Goal: Task Accomplishment & Management: Use online tool/utility

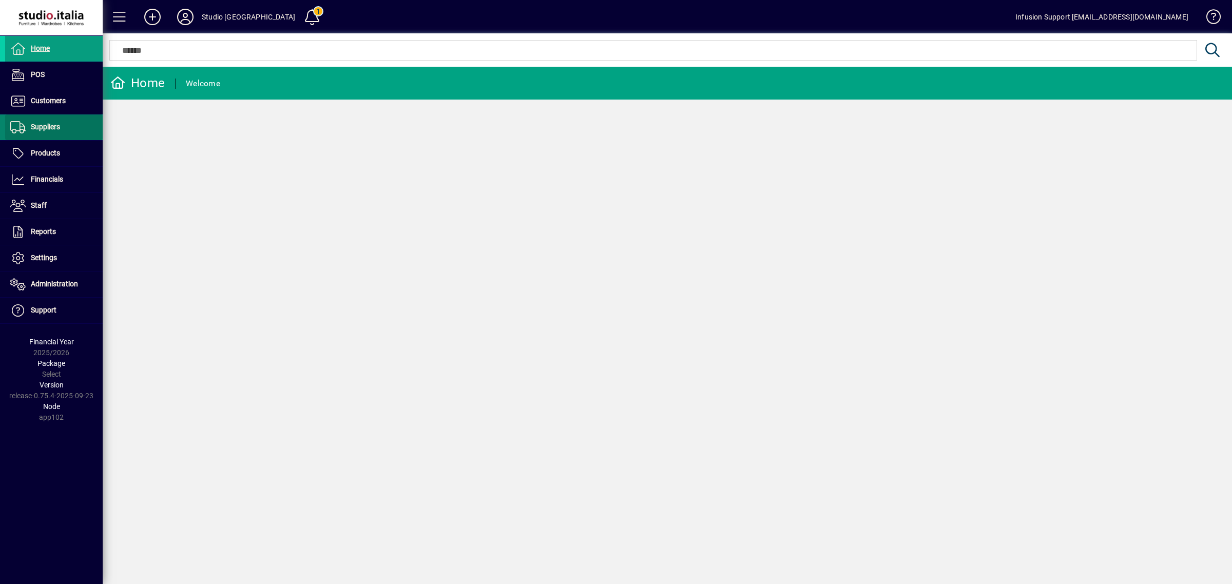
click at [65, 131] on span at bounding box center [54, 127] width 98 height 25
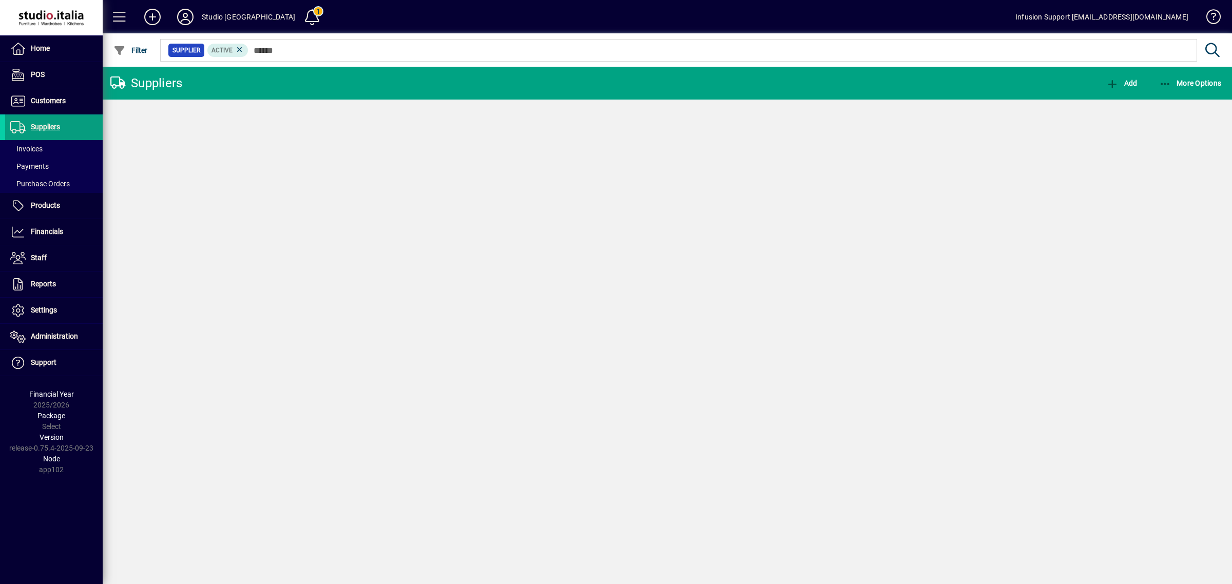
click at [58, 185] on span "Purchase Orders" at bounding box center [40, 184] width 60 height 8
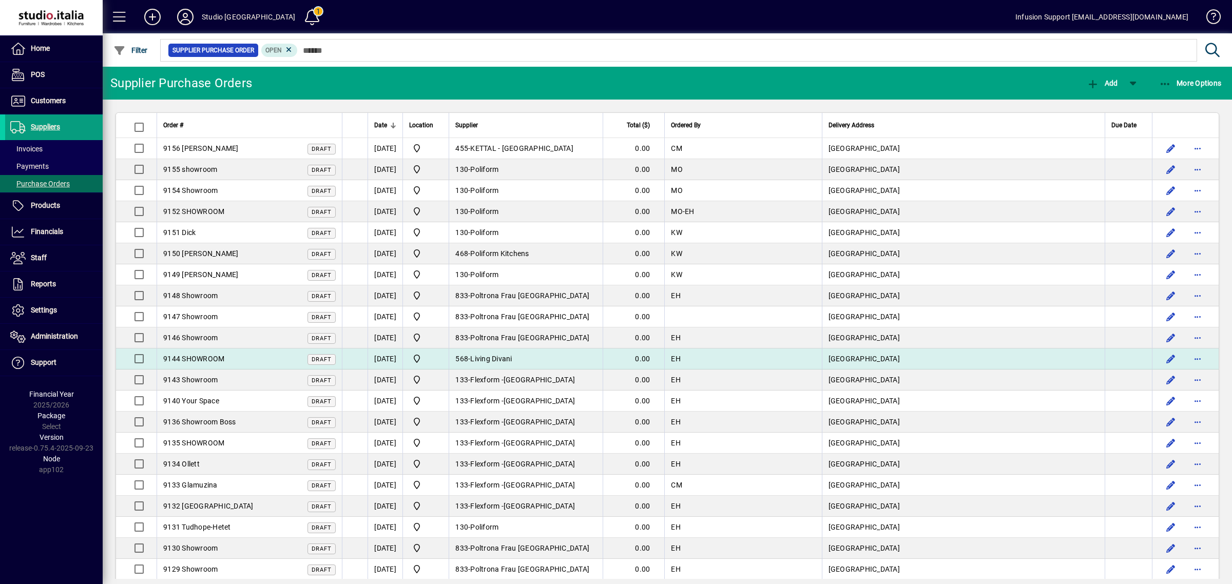
click at [915, 357] on td "[GEOGRAPHIC_DATA]" at bounding box center [963, 359] width 283 height 21
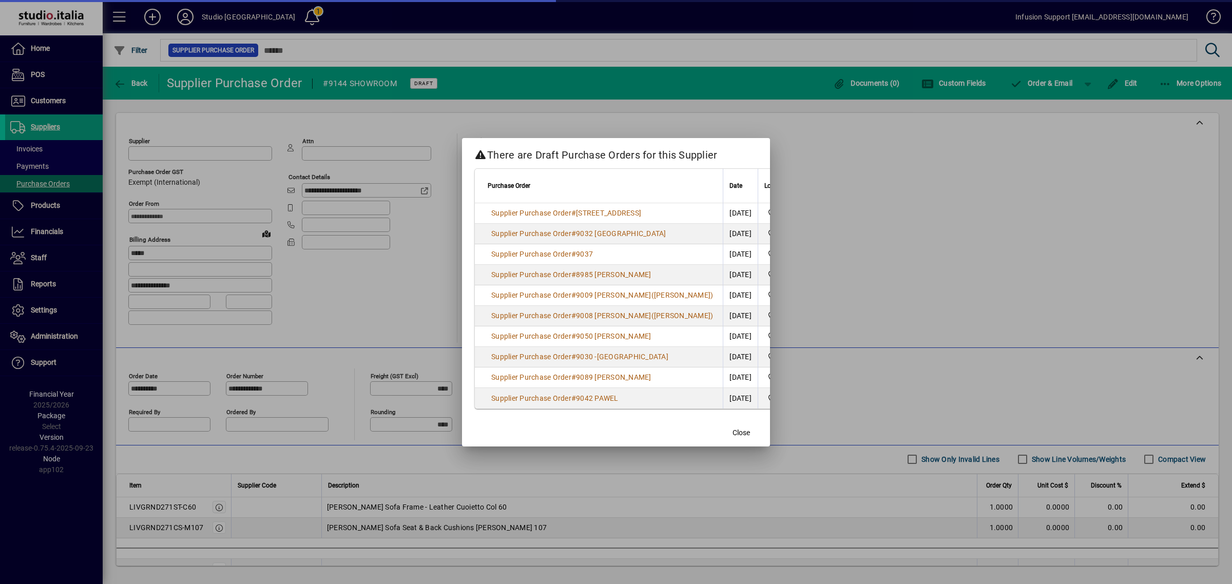
type input "**********"
click at [735, 430] on span "button" at bounding box center [736, 433] width 33 height 25
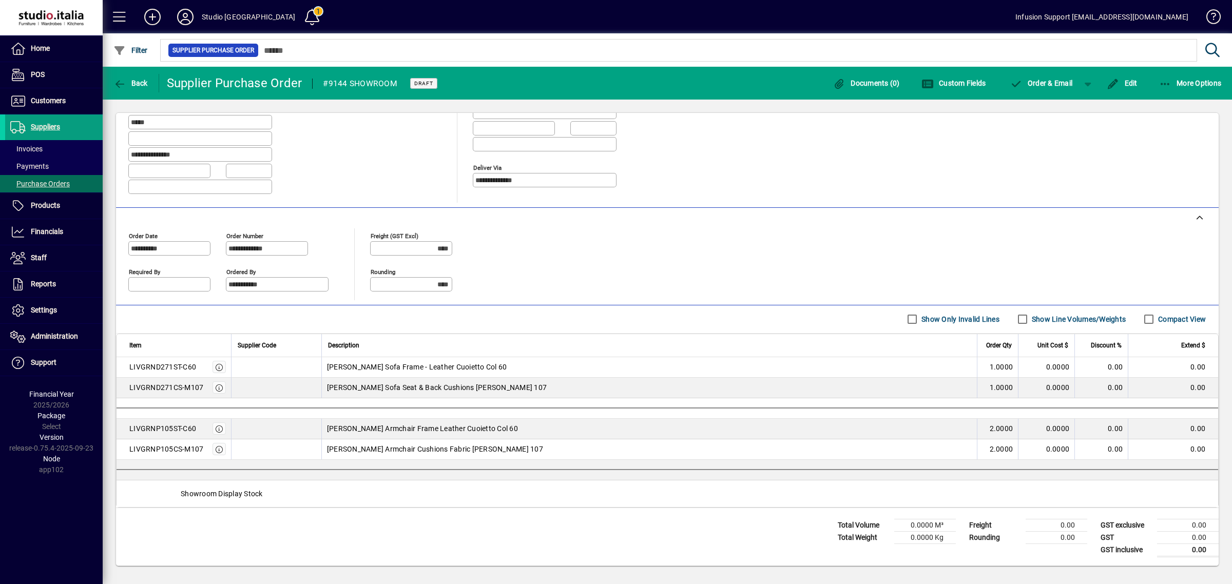
scroll to position [150, 0]
click at [218, 367] on icon "button" at bounding box center [219, 367] width 9 height 7
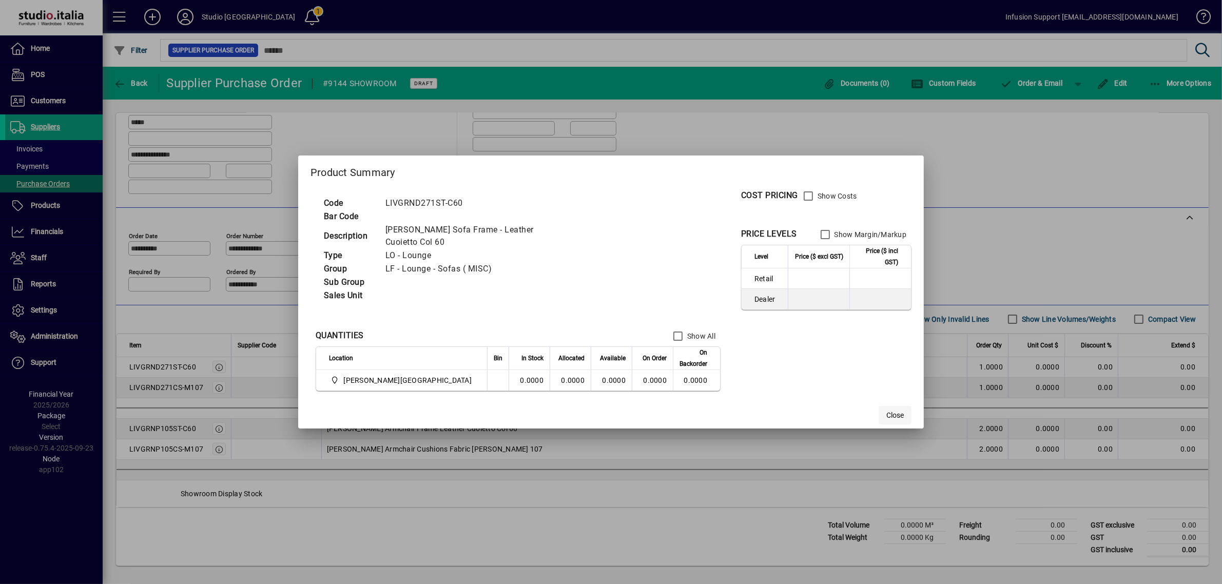
drag, startPoint x: 872, startPoint y: 409, endPoint x: 846, endPoint y: 410, distance: 26.2
click at [858, 410] on mat-dialog-actions "Close" at bounding box center [611, 414] width 626 height 27
drag, startPoint x: 856, startPoint y: 412, endPoint x: 658, endPoint y: 415, distance: 198.7
click at [887, 413] on span "Close" at bounding box center [895, 415] width 17 height 11
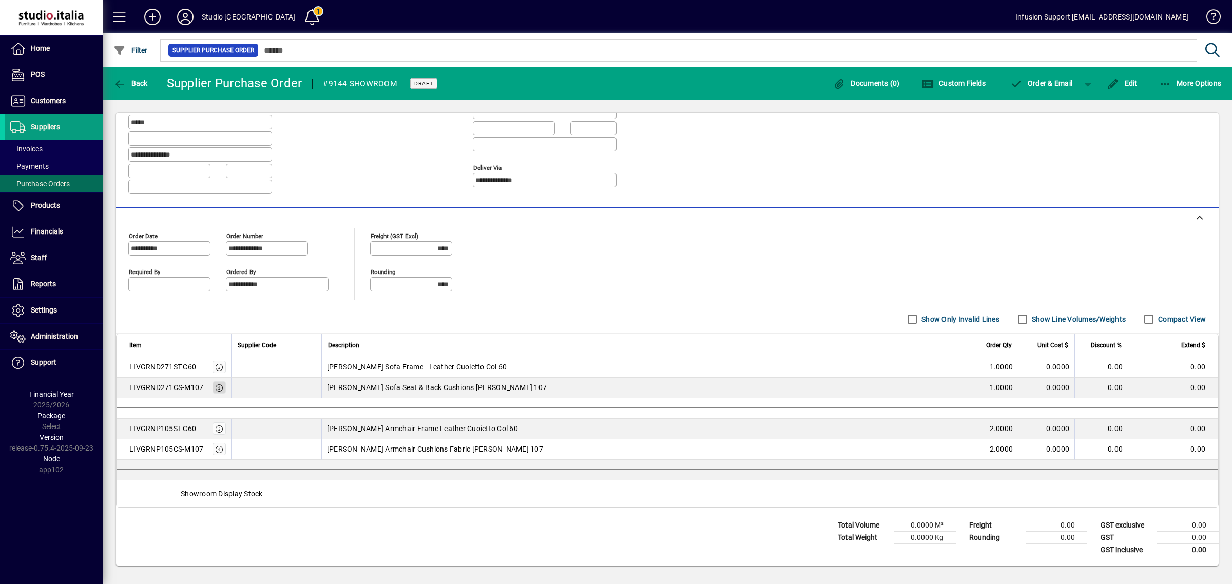
click at [215, 390] on icon "button" at bounding box center [219, 388] width 9 height 7
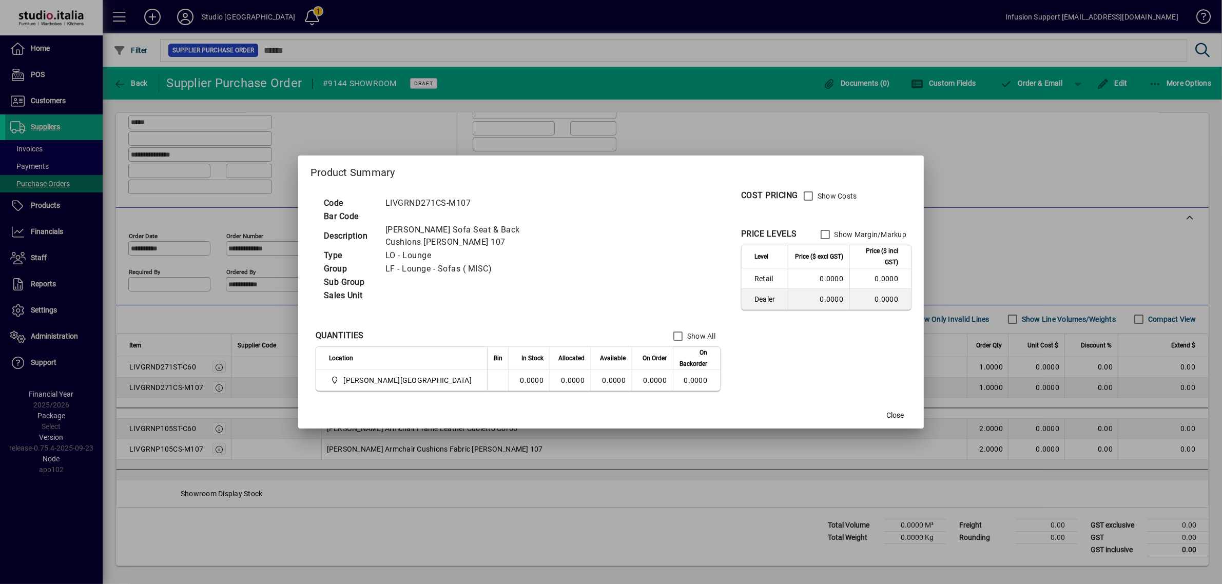
click at [159, 9] on div at bounding box center [611, 292] width 1222 height 584
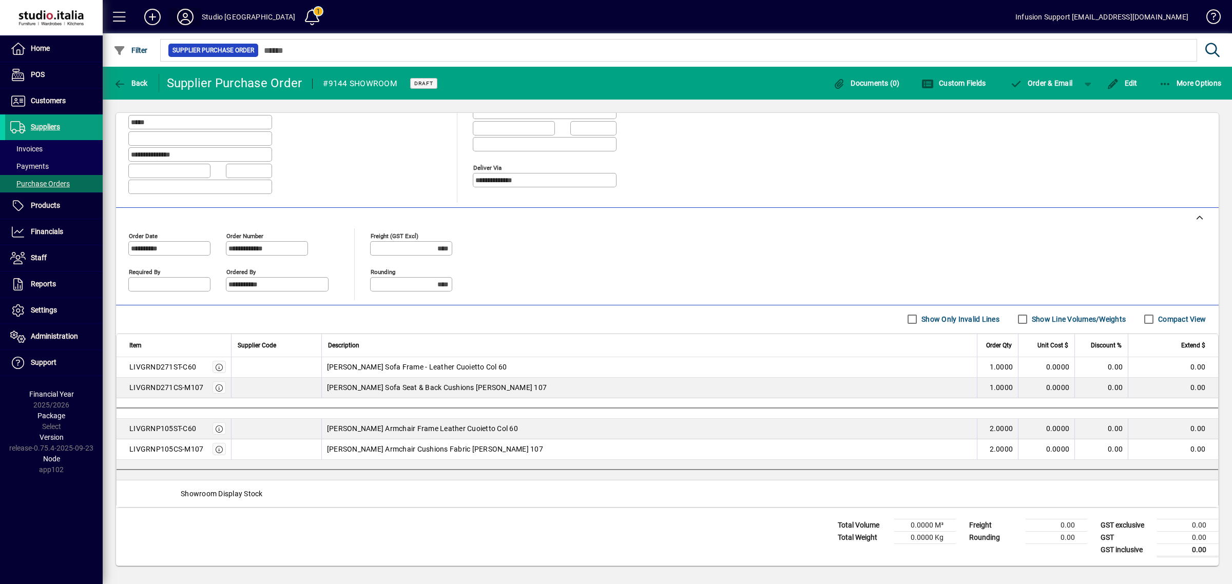
click at [182, 13] on icon at bounding box center [185, 17] width 21 height 16
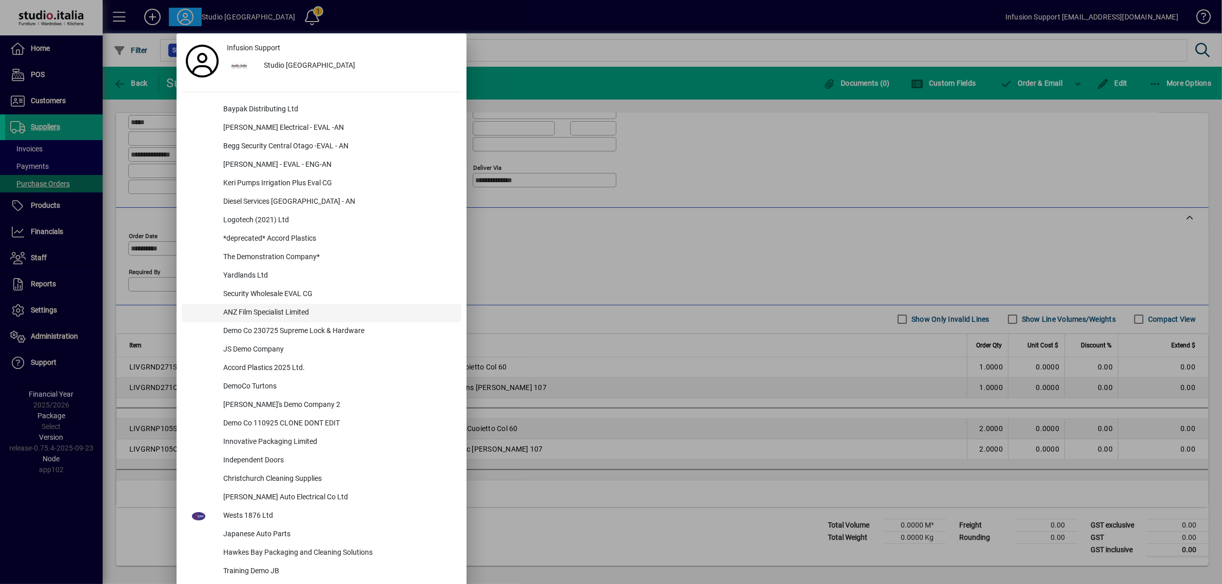
click at [257, 309] on div "ANZ Film Specialist Limited" at bounding box center [338, 313] width 246 height 18
